Goal: Information Seeking & Learning: Understand process/instructions

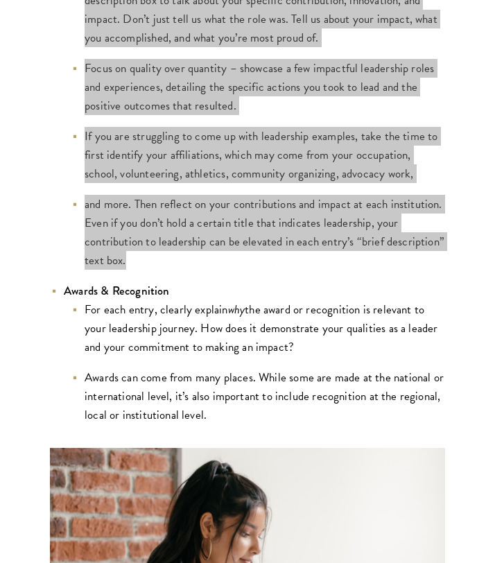
scroll to position [2617, 0]
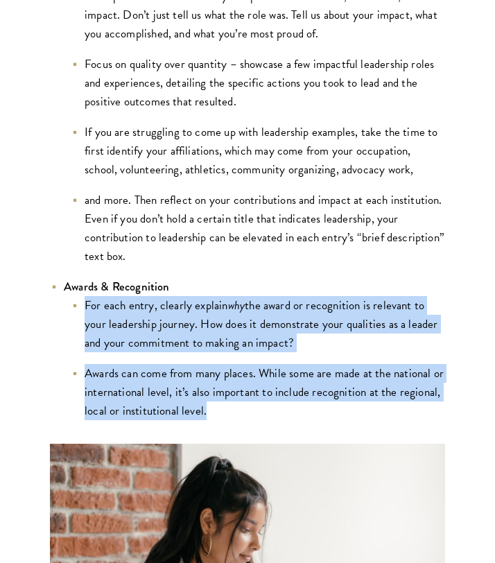
drag, startPoint x: 82, startPoint y: 283, endPoint x: 212, endPoint y: 382, distance: 163.7
click at [218, 386] on ul "For each entry, clearly explain why the award or recognition is relevant to you…" at bounding box center [254, 358] width 381 height 124
copy ul "For each entry, clearly explain why the award or recognition is relevant to you…"
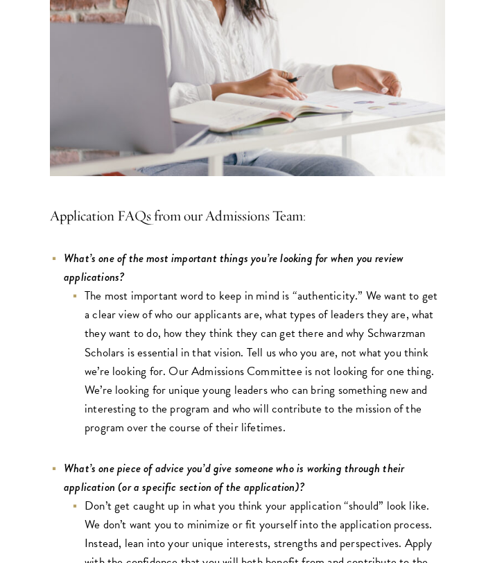
scroll to position [3218, 0]
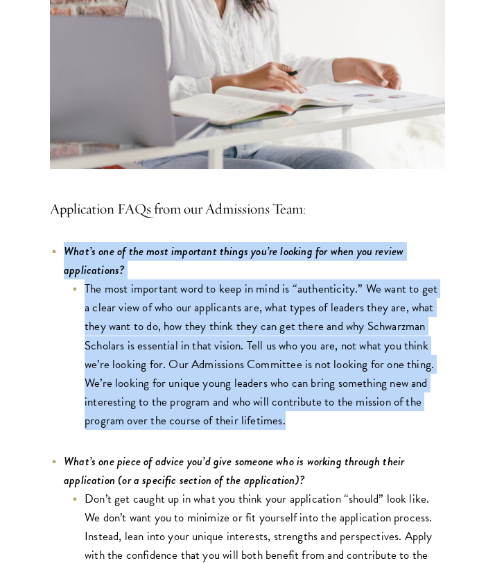
drag, startPoint x: 295, startPoint y: 407, endPoint x: 62, endPoint y: 219, distance: 299.2
click at [62, 219] on div "Completing your application requires time, energy, and dedication. Our Admissio…" at bounding box center [247, 371] width 395 height 6425
copy li "What’s one of the most important things you’re looking for when you review appl…"
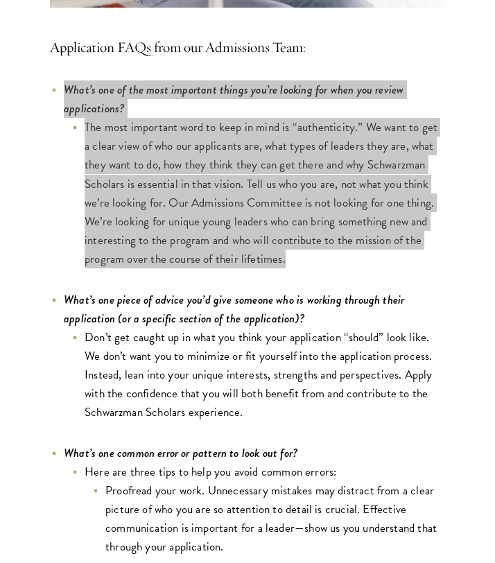
scroll to position [3386, 0]
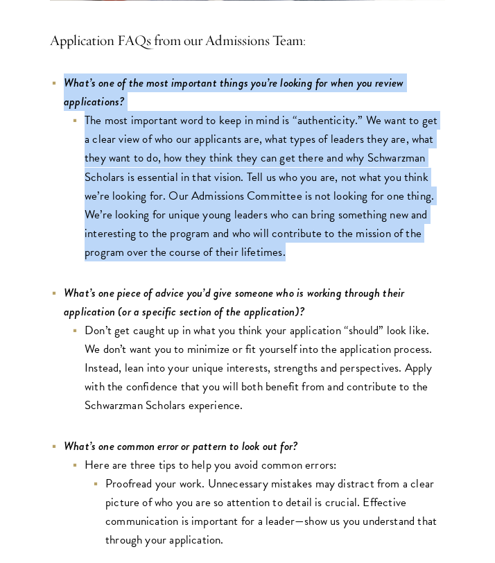
click at [279, 289] on icon "What’s one piece of advice you’d give someone who is working through their appl…" at bounding box center [234, 302] width 340 height 36
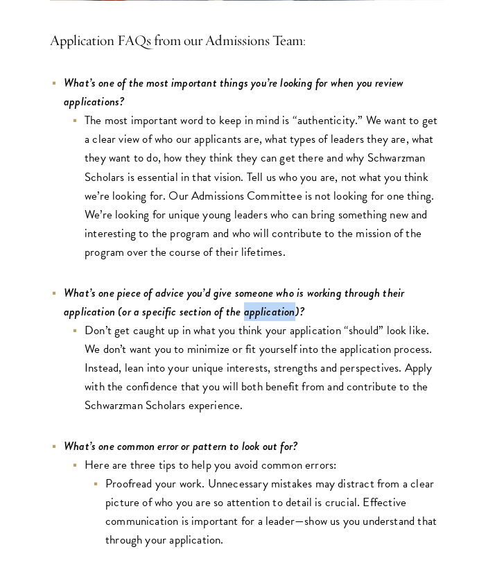
click at [279, 289] on icon "What’s one piece of advice you’d give someone who is working through their appl…" at bounding box center [234, 302] width 340 height 36
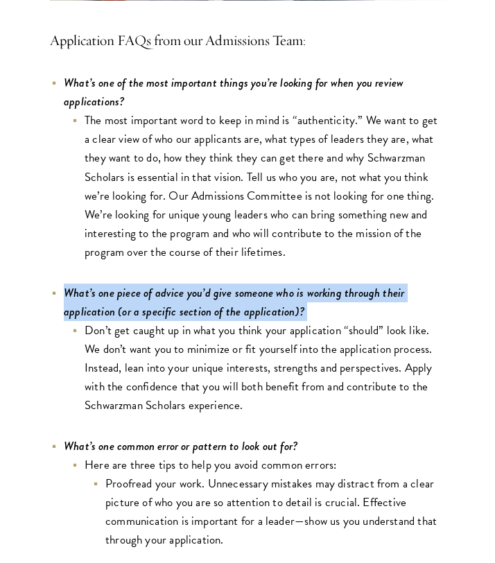
click at [279, 289] on icon "What’s one piece of advice you’d give someone who is working through their appl…" at bounding box center [234, 302] width 340 height 36
copy li "What’s one piece of advice you’d give someone who is working through their appl…"
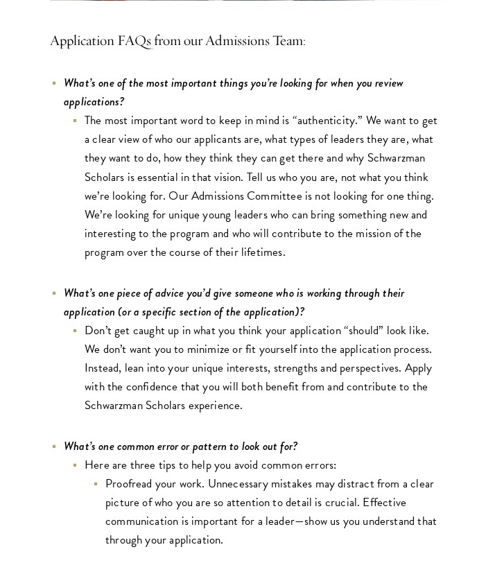
click at [273, 372] on li "Don’t get caught up in what you think your application “should” look like. We d…" at bounding box center [258, 368] width 374 height 94
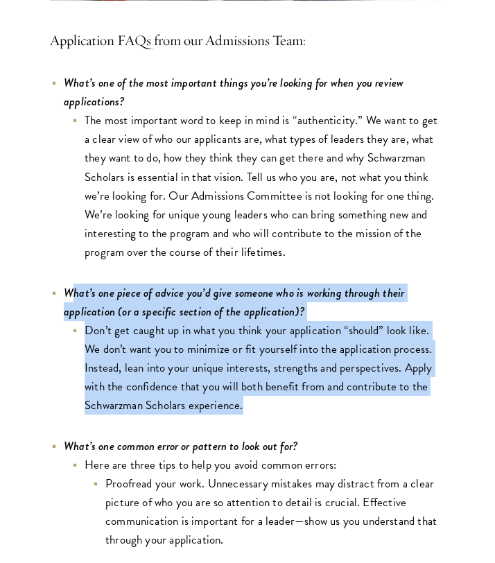
drag, startPoint x: 263, startPoint y: 394, endPoint x: 70, endPoint y: 274, distance: 226.9
click at [70, 283] on li "What’s one piece of advice you’d give someone who is working through their appl…" at bounding box center [247, 348] width 395 height 131
drag, startPoint x: 69, startPoint y: 274, endPoint x: 61, endPoint y: 274, distance: 8.3
click at [61, 283] on li "What’s one piece of advice you’d give someone who is working through their appl…" at bounding box center [247, 348] width 395 height 131
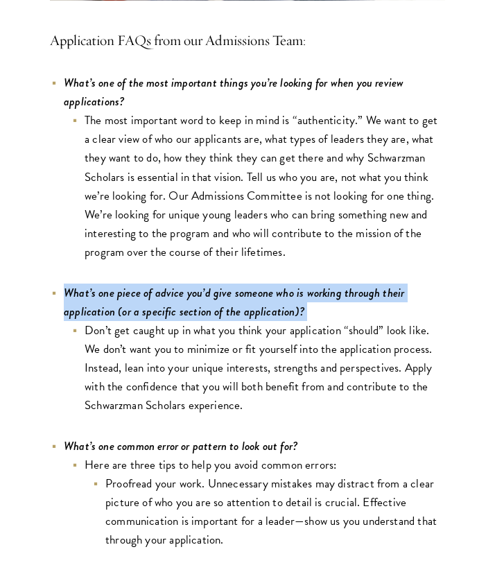
click at [61, 283] on li "What’s one piece of advice you’d give someone who is working through their appl…" at bounding box center [247, 348] width 395 height 131
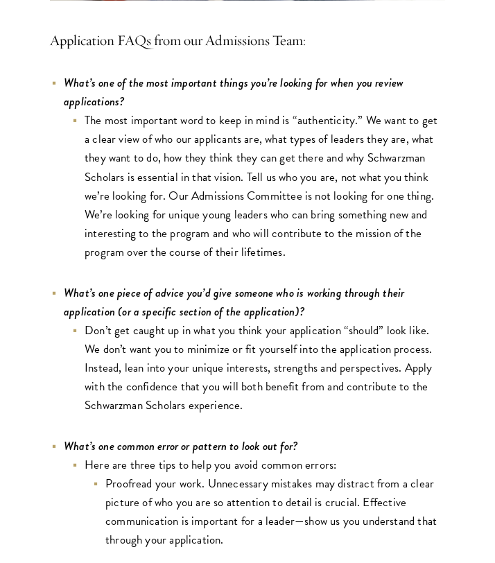
click at [78, 284] on icon "What’s one piece of advice you’d give someone who is working through their appl…" at bounding box center [234, 302] width 340 height 36
click at [79, 284] on icon "What’s one piece of advice you’d give someone who is working through their appl…" at bounding box center [234, 302] width 340 height 36
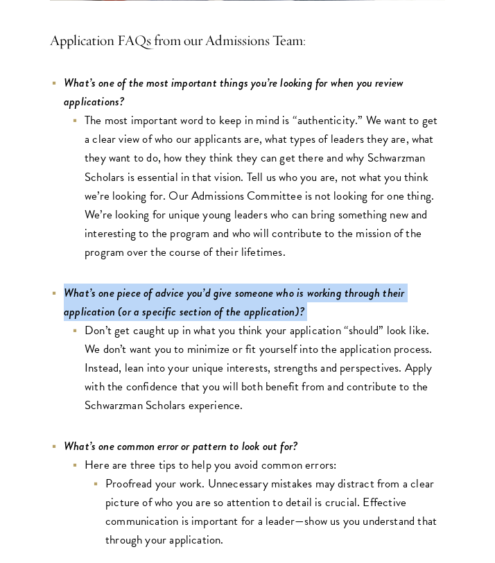
click at [79, 284] on icon "What’s one piece of advice you’d give someone who is working through their appl…" at bounding box center [234, 302] width 340 height 36
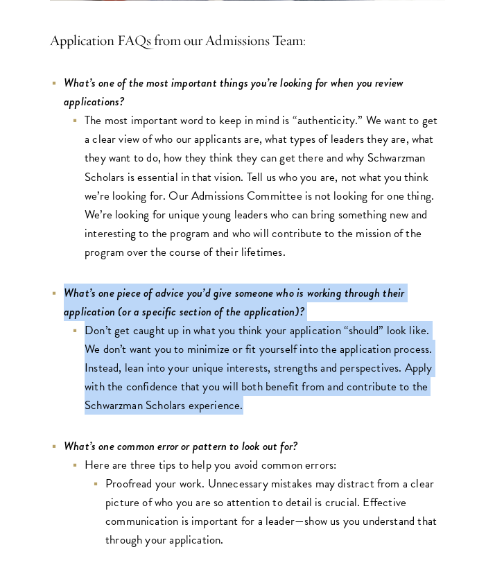
drag, startPoint x: 274, startPoint y: 396, endPoint x: 45, endPoint y: 269, distance: 262.1
click at [45, 269] on div "Completing your application requires time, energy, and dedication. Our Admissio…" at bounding box center [247, 202] width 467 height 6425
copy li "What’s one piece of advice you’d give someone who is working through their appl…"
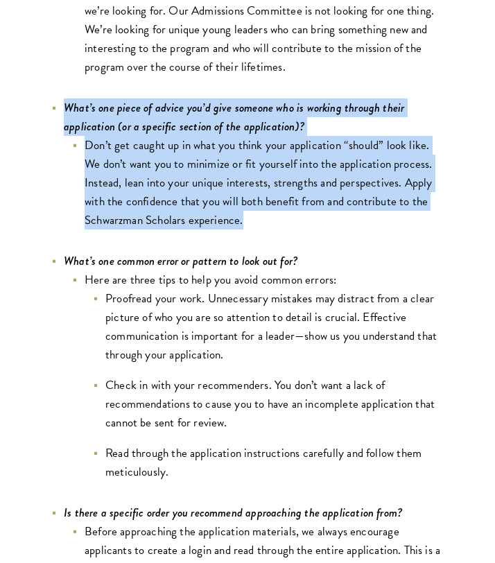
scroll to position [3572, 0]
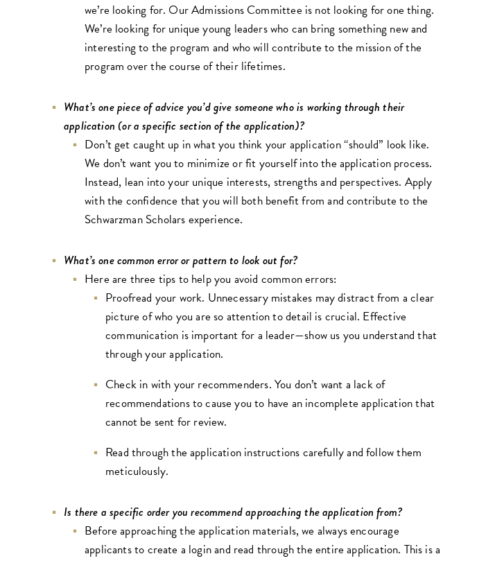
click at [177, 454] on li "Read through the application instructions carefully and follow them meticulousl…" at bounding box center [267, 461] width 353 height 37
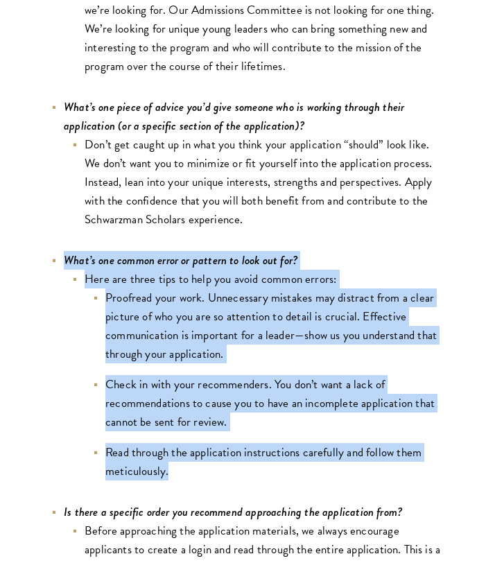
drag, startPoint x: 175, startPoint y: 456, endPoint x: 44, endPoint y: 237, distance: 255.2
click at [44, 238] on div "Completing your application requires time, energy, and dedication. Our Admissio…" at bounding box center [247, 16] width 467 height 6425
copy li "What’s one common error or pattern to look out for? Here are three tips to help…"
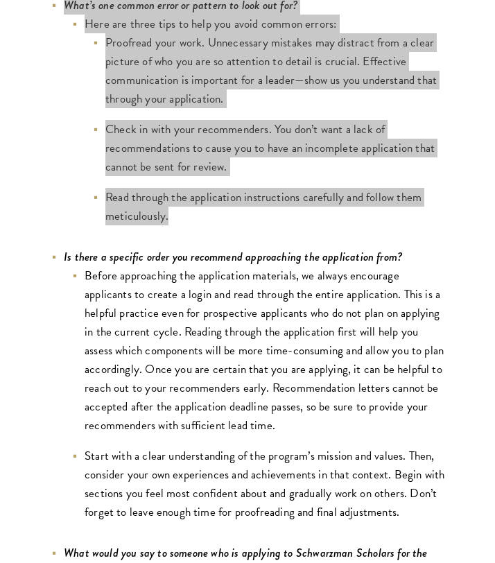
scroll to position [3829, 0]
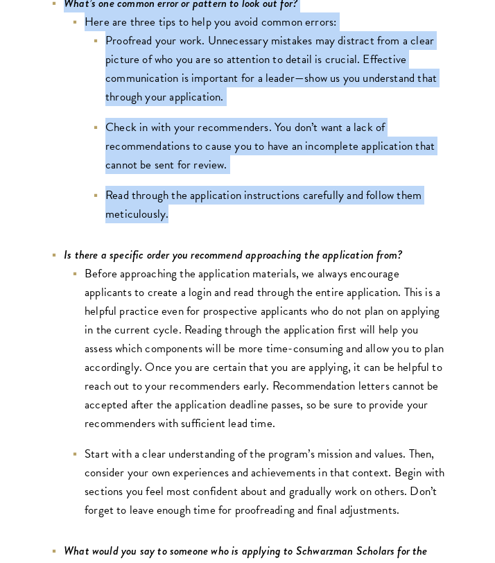
click at [209, 246] on icon "Is there a specific order you recommend approaching the application from?" at bounding box center [233, 254] width 338 height 17
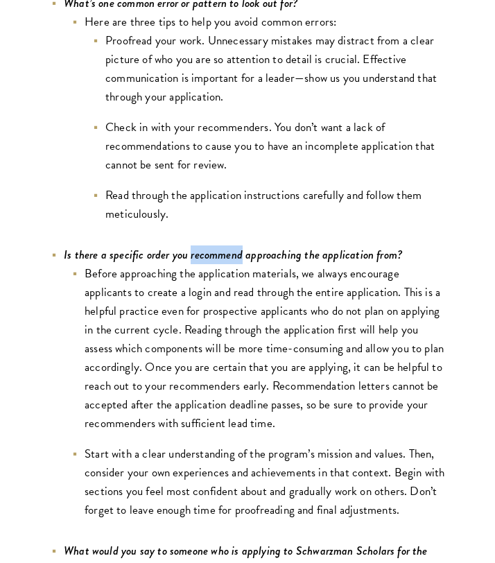
click at [209, 246] on icon "Is there a specific order you recommend approaching the application from?" at bounding box center [233, 254] width 338 height 17
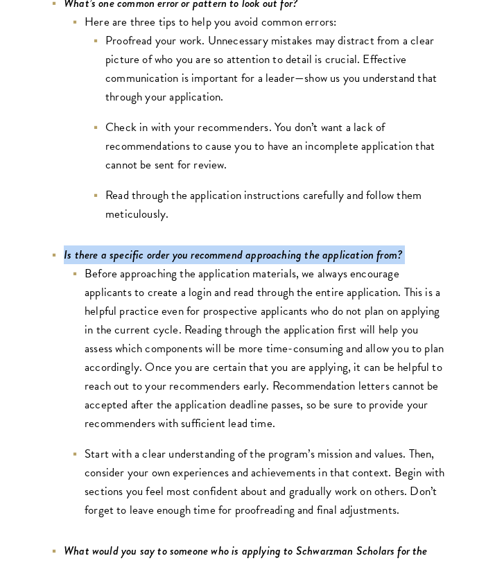
click at [209, 246] on icon "Is there a specific order you recommend approaching the application from?" at bounding box center [233, 254] width 338 height 17
copy li "Is there a specific order you recommend approaching the application from?"
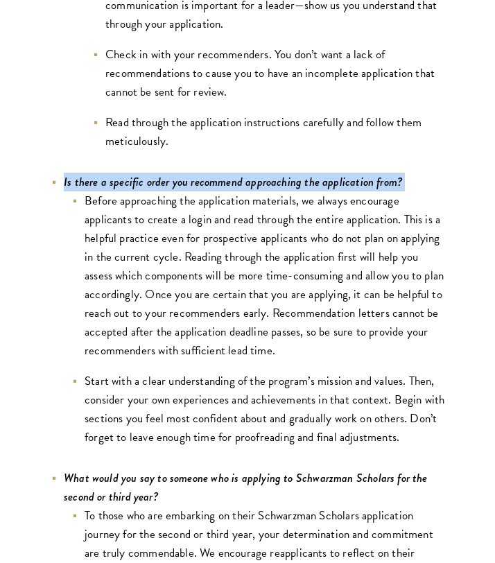
scroll to position [3904, 0]
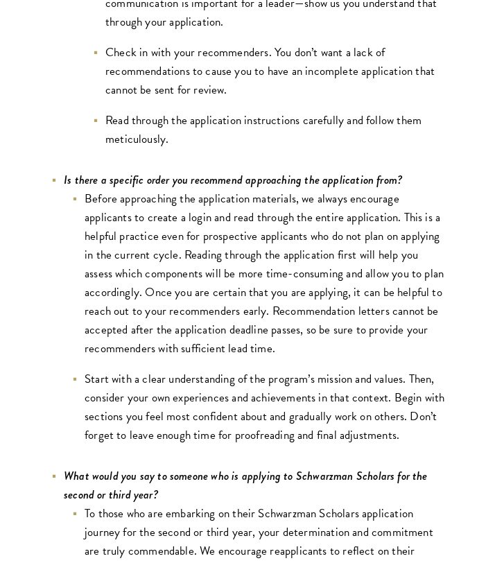
click at [188, 375] on li "Start with a clear understanding of the program’s mission and values. Then, con…" at bounding box center [258, 406] width 374 height 75
click at [188, 376] on li "Start with a clear understanding of the program’s mission and values. Then, con…" at bounding box center [258, 406] width 374 height 75
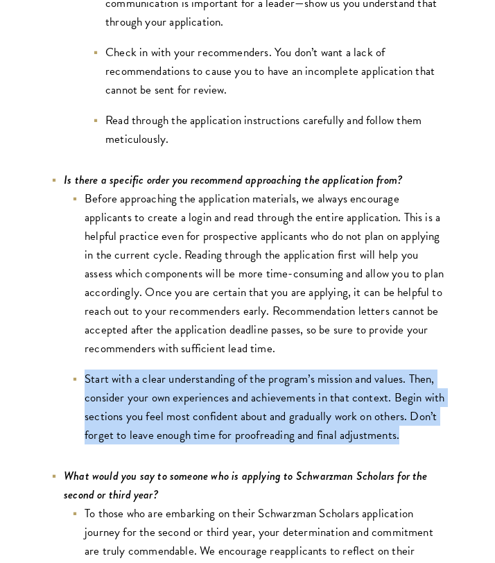
click at [188, 376] on li "Start with a clear understanding of the program’s mission and values. Then, con…" at bounding box center [258, 406] width 374 height 75
copy div "Start with a clear understanding of the program’s mission and values. Then, con…"
click at [201, 171] on icon "Is there a specific order you recommend approaching the application from?" at bounding box center [233, 179] width 338 height 17
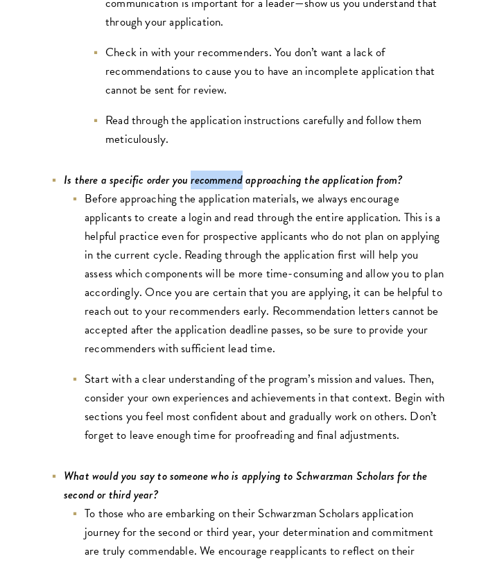
click at [201, 171] on icon "Is there a specific order you recommend approaching the application from?" at bounding box center [233, 179] width 338 height 17
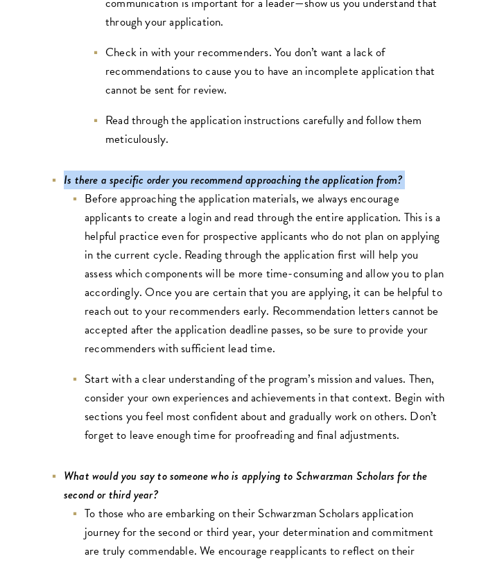
click at [201, 171] on icon "Is there a specific order you recommend approaching the application from?" at bounding box center [233, 179] width 338 height 17
copy li "Is there a specific order you recommend approaching the application from?"
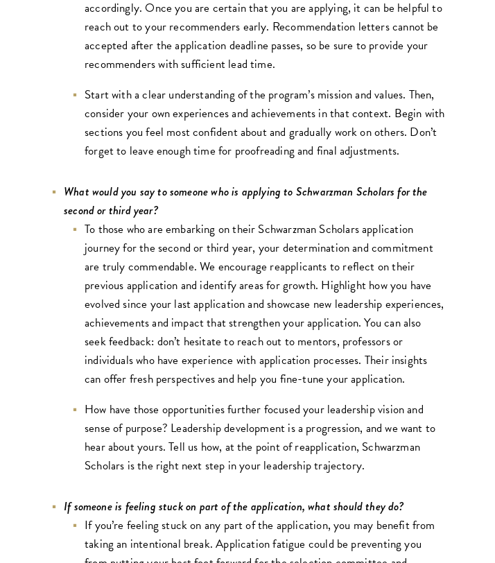
scroll to position [4189, 0]
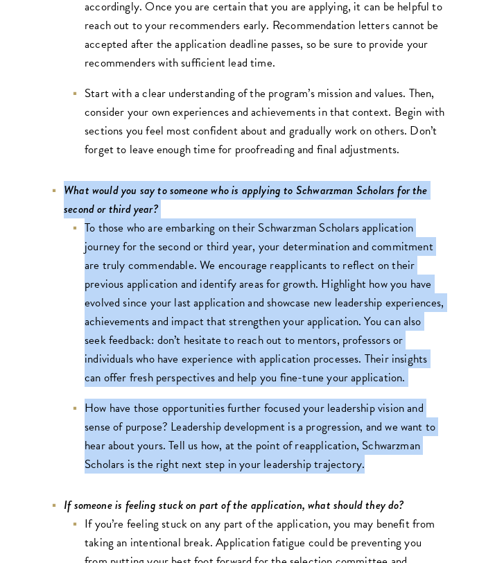
drag, startPoint x: 366, startPoint y: 455, endPoint x: 64, endPoint y: 175, distance: 411.4
click at [64, 181] on li "What would you say to someone who is applying to Schwarzman Scholars for the se…" at bounding box center [247, 327] width 395 height 292
copy li "Lore ipsum dol sit am consect adi el seddoeiu te Incididunt Utlabore etd mag al…"
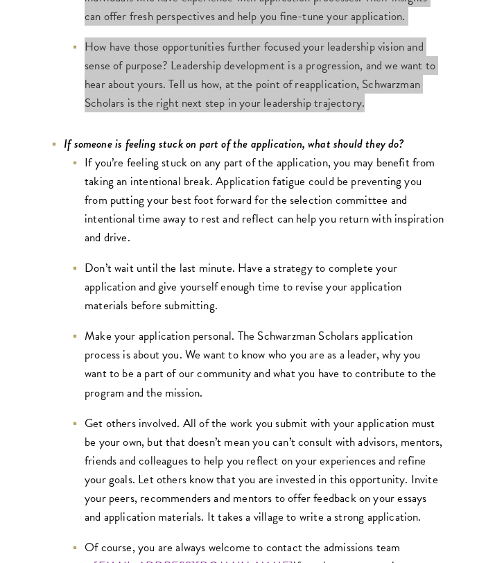
scroll to position [4551, 0]
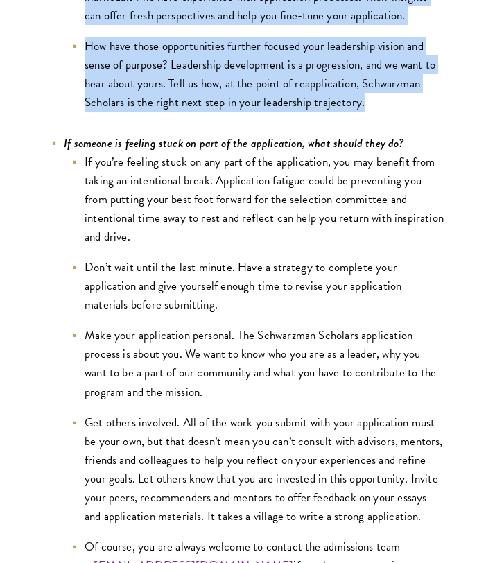
click at [128, 134] on icon "If someone is feeling stuck on part of the application, what should they do?" at bounding box center [234, 142] width 340 height 17
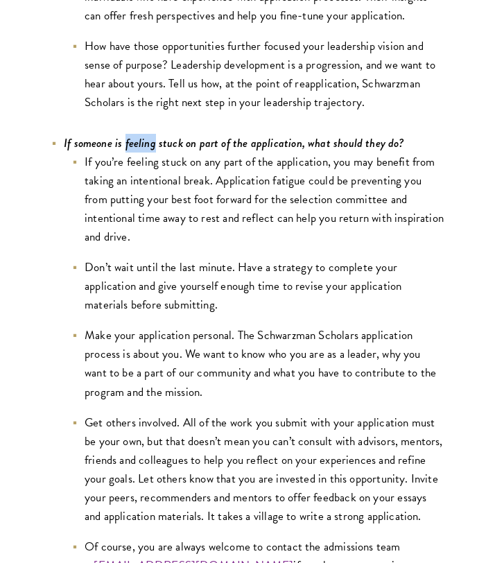
click at [128, 134] on icon "If someone is feeling stuck on part of the application, what should they do?" at bounding box center [234, 142] width 340 height 17
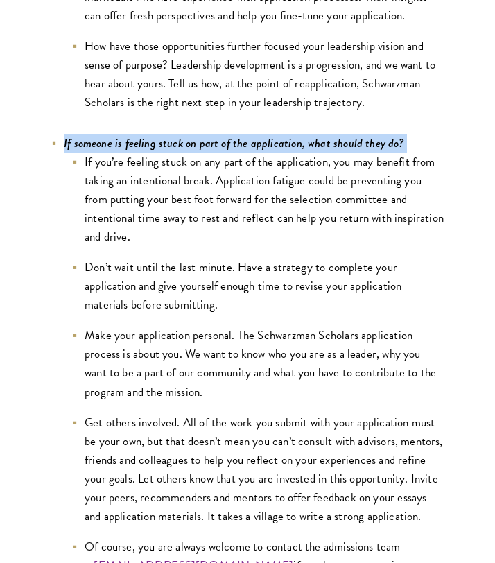
click at [128, 134] on icon "If someone is feeling stuck on part of the application, what should they do?" at bounding box center [234, 142] width 340 height 17
copy li "If someone is feeling stuck on part of the application, what should they do?"
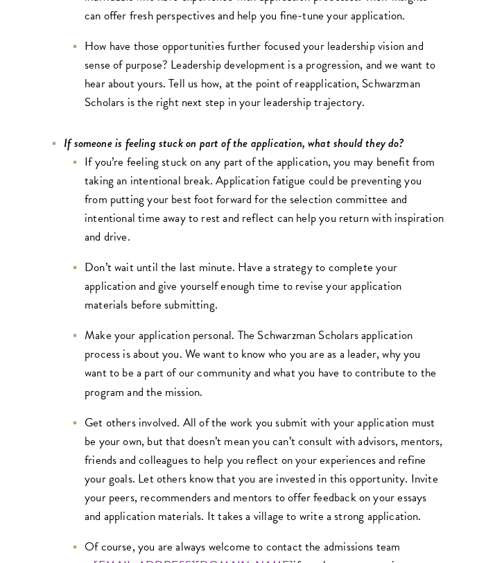
click at [248, 337] on li "Make your application personal. The Schwarzman Scholars application process is …" at bounding box center [258, 363] width 374 height 75
drag, startPoint x: 389, startPoint y: 526, endPoint x: 84, endPoint y: 146, distance: 487.0
click at [83, 152] on ul "If you’re feeling stuck on any part of the application, you may benefit from ta…" at bounding box center [254, 362] width 381 height 421
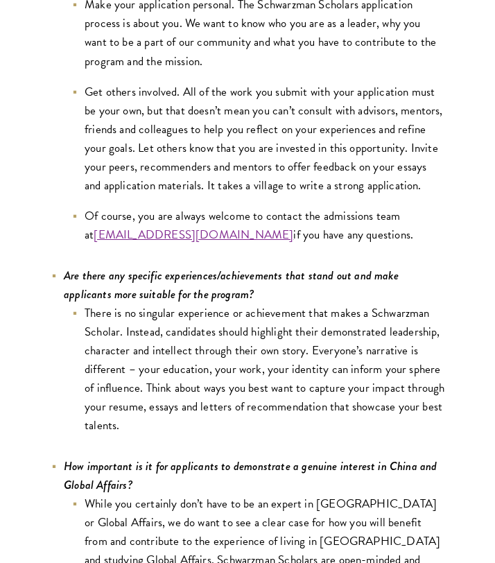
scroll to position [4882, 0]
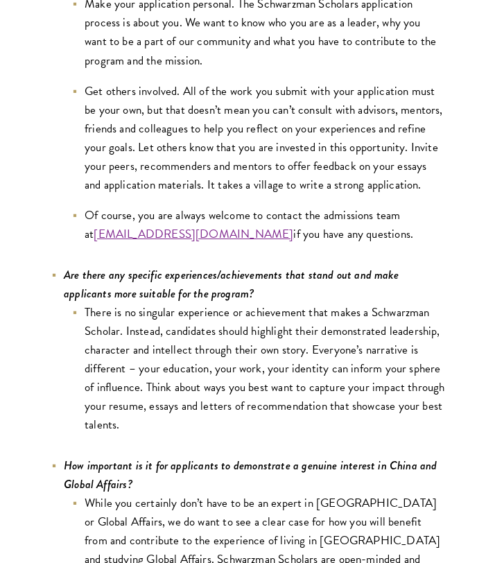
click at [173, 266] on icon "Are there any specific experiences/achievements that stand out and make applica…" at bounding box center [231, 284] width 335 height 36
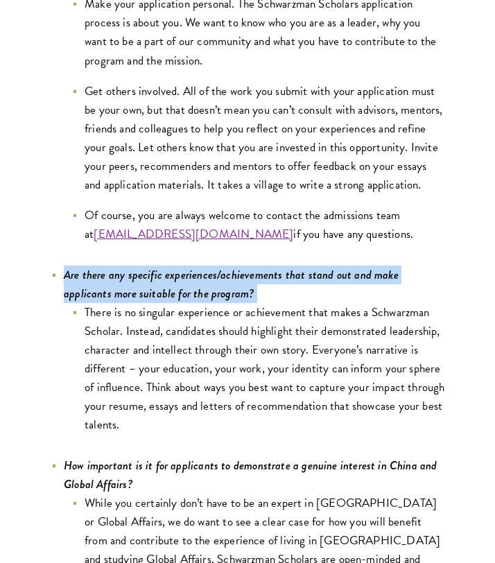
click at [173, 266] on icon "Are there any specific experiences/achievements that stand out and make applica…" at bounding box center [231, 284] width 335 height 36
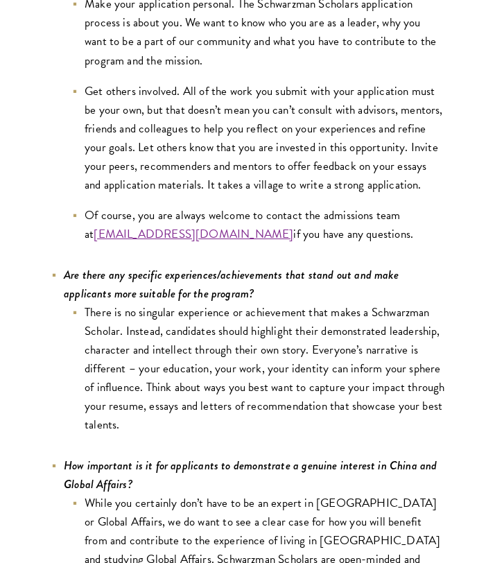
click at [245, 335] on li "There is no singular experience or achievement that makes a Schwarzman Scholar.…" at bounding box center [258, 368] width 374 height 131
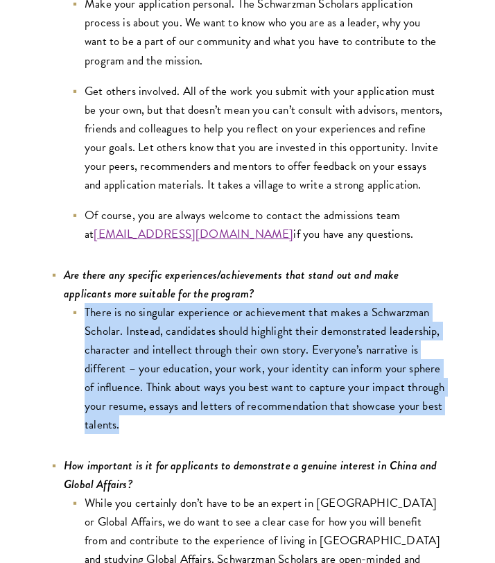
click at [245, 335] on li "There is no singular experience or achievement that makes a Schwarzman Scholar.…" at bounding box center [258, 368] width 374 height 131
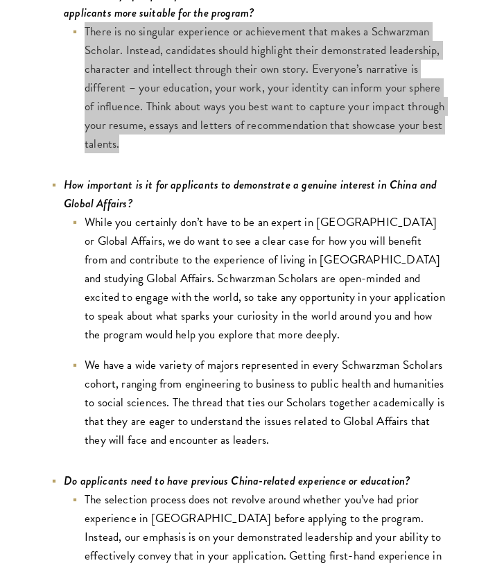
scroll to position [5166, 0]
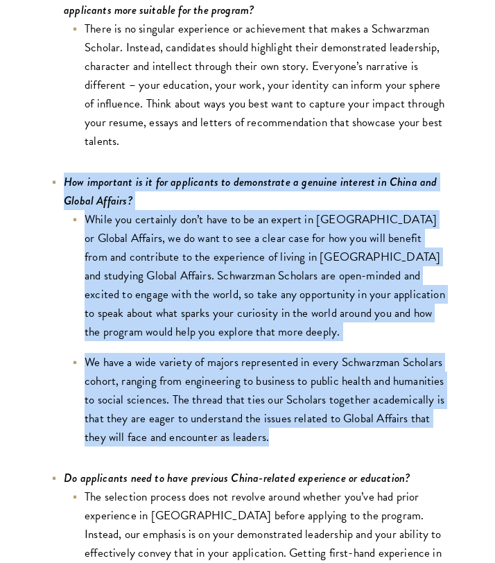
drag, startPoint x: 272, startPoint y: 403, endPoint x: 49, endPoint y: 147, distance: 339.9
click at [85, 173] on icon "How important is it for applicants to demonstrate a genuine interest in China a…" at bounding box center [251, 191] width 374 height 36
drag, startPoint x: 66, startPoint y: 148, endPoint x: 310, endPoint y: 419, distance: 365.1
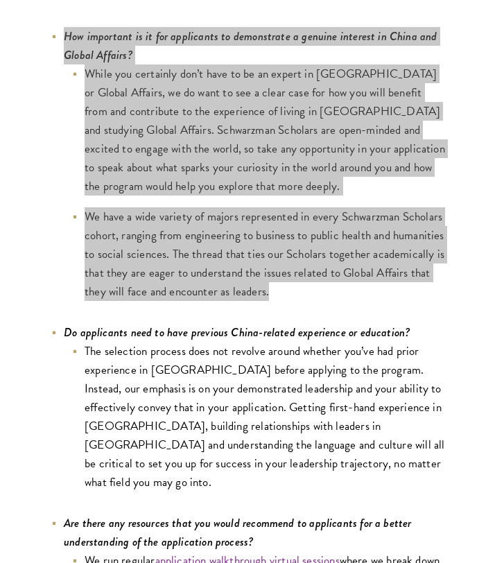
scroll to position [5344, 0]
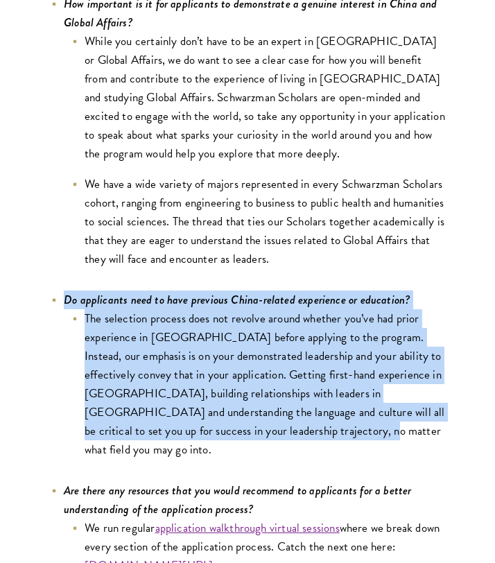
drag, startPoint x: 318, startPoint y: 402, endPoint x: 64, endPoint y: 265, distance: 289.0
click at [64, 290] on li "Do applicants need to have previous China-related experience or education? The …" at bounding box center [247, 374] width 395 height 168
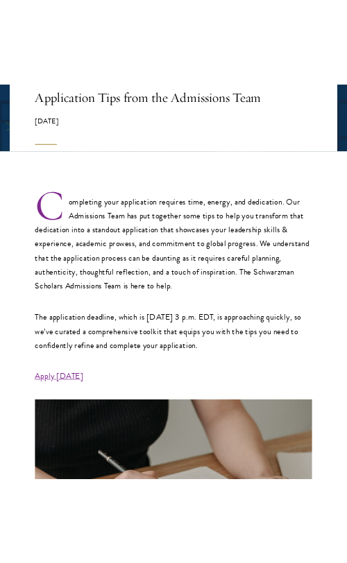
scroll to position [258, 0]
